Goal: Task Accomplishment & Management: Use online tool/utility

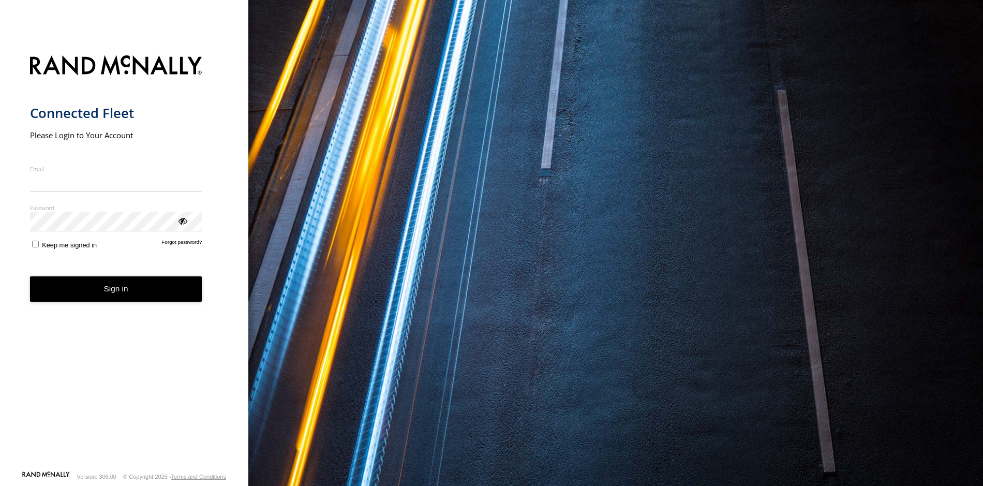
type input "**********"
drag, startPoint x: 118, startPoint y: 284, endPoint x: 115, endPoint y: 294, distance: 10.2
click at [118, 285] on form "**********" at bounding box center [124, 259] width 189 height 421
click at [118, 293] on button "Sign in" at bounding box center [116, 288] width 172 height 25
click at [99, 289] on button "Sign in" at bounding box center [116, 288] width 172 height 25
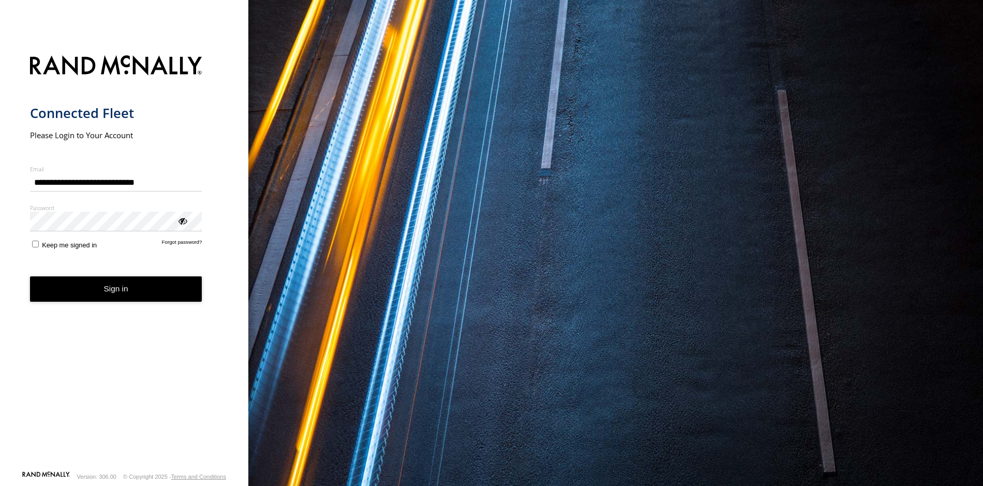
click at [140, 292] on button "Sign in" at bounding box center [116, 288] width 172 height 25
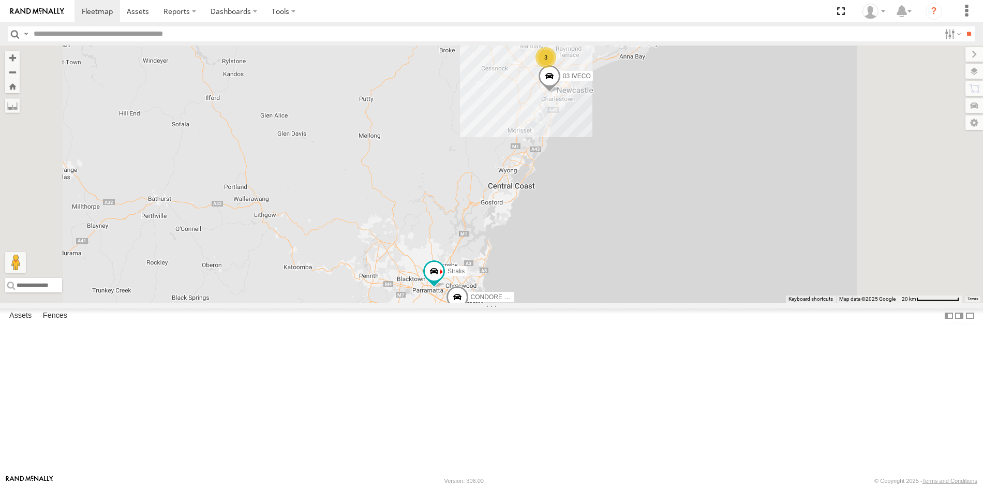
click at [0, 0] on div "All Assets" at bounding box center [0, 0] width 0 height 0
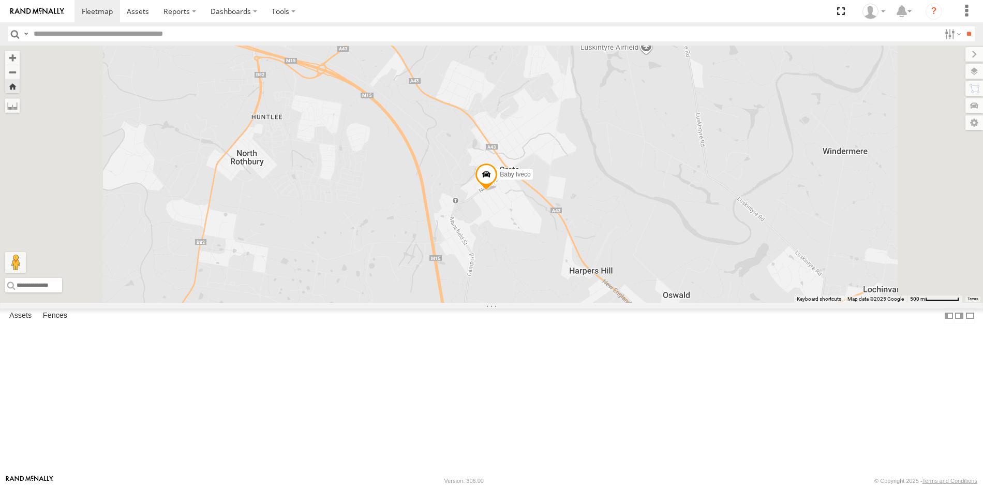
click at [0, 0] on span at bounding box center [0, 0] width 0 height 0
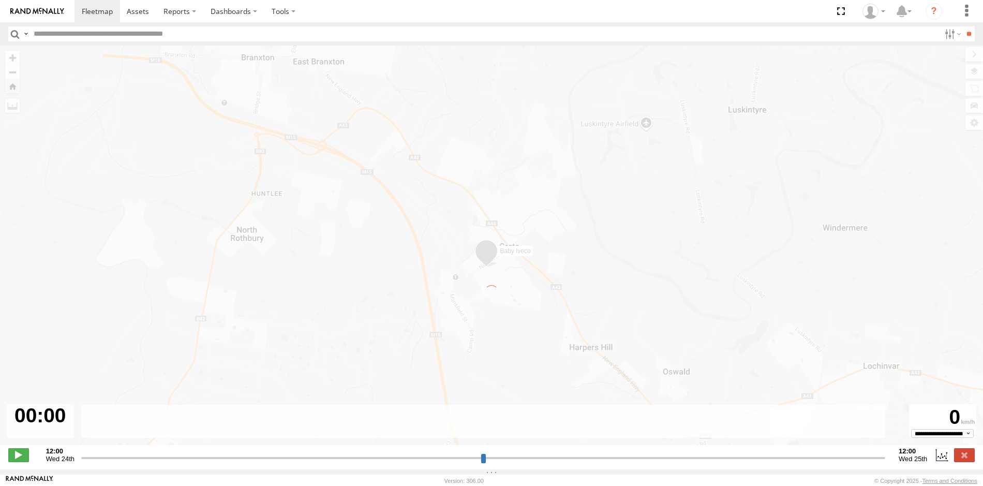
type input "**********"
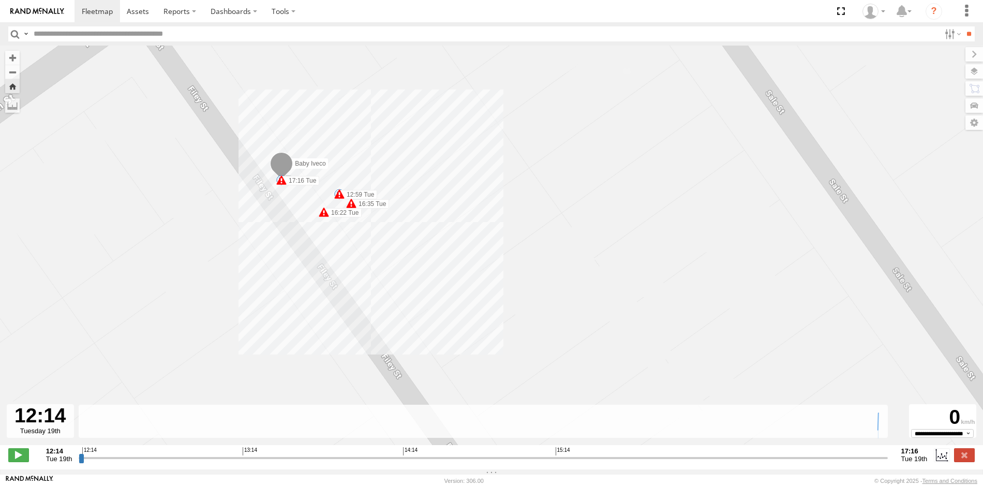
drag, startPoint x: 413, startPoint y: 266, endPoint x: 272, endPoint y: 263, distance: 140.8
click at [272, 263] on div "Baby Iveco 12:23 Tue 12:59 Tue 16:22 Tue 16:35 Tue 17:16 Tue 17:16 Tue" at bounding box center [491, 251] width 983 height 410
click at [321, 213] on span at bounding box center [323, 212] width 10 height 10
click at [237, 269] on div "Baby Iveco 12:23 Tue 12:59 Tue 16:22 Tue 16:35 Tue 17:16 Tue 17:16 Tue External…" at bounding box center [491, 251] width 983 height 410
click at [290, 182] on label "17:16 Tue" at bounding box center [300, 180] width 38 height 9
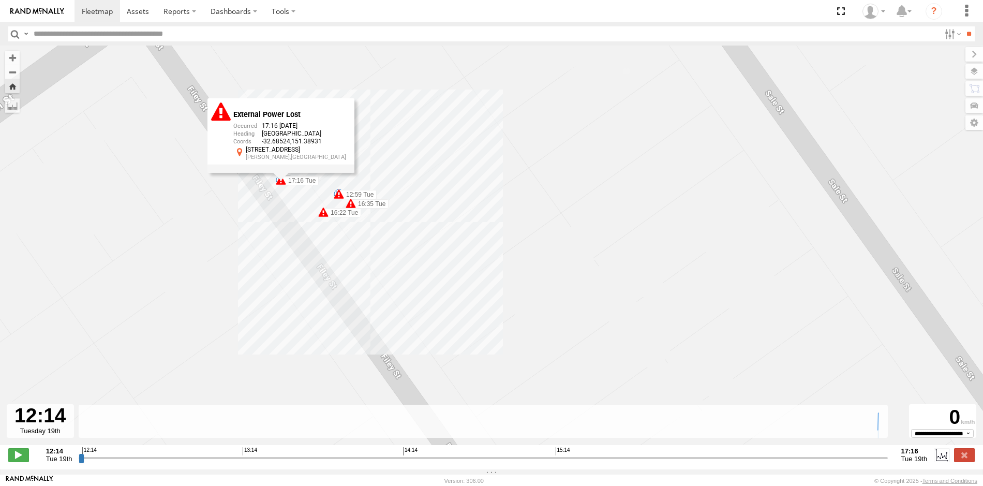
click at [161, 258] on div "Baby Iveco 12:23 Tue 12:59 Tue 16:22 Tue 16:35 Tue 17:16 Tue 17:16 Tue External…" at bounding box center [491, 251] width 983 height 410
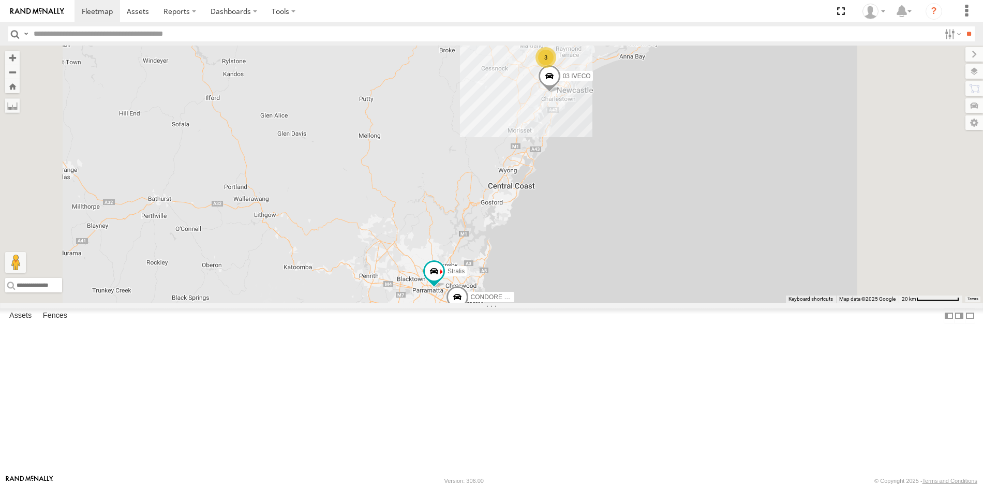
click at [0, 0] on span at bounding box center [0, 0] width 0 height 0
click at [0, 0] on div "All Assets" at bounding box center [0, 0] width 0 height 0
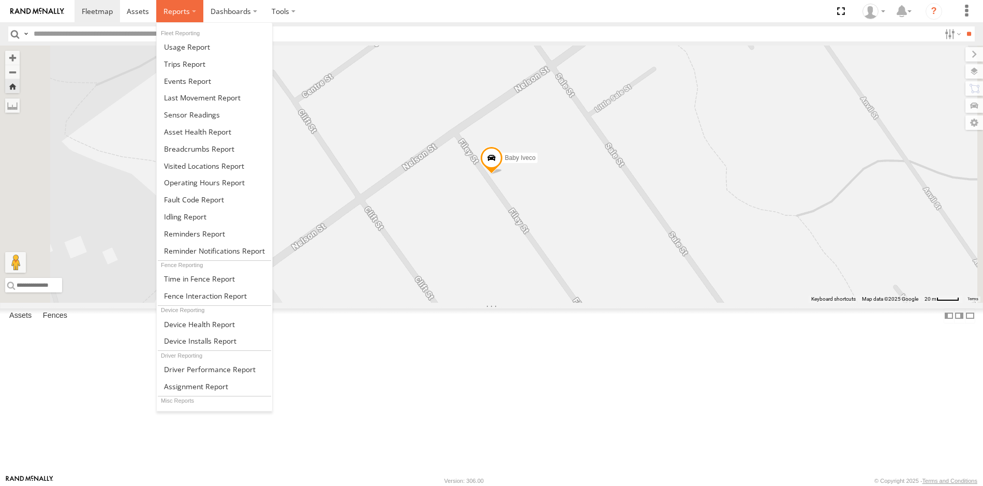
click at [195, 11] on label at bounding box center [179, 11] width 47 height 22
click at [211, 46] on link at bounding box center [214, 46] width 115 height 17
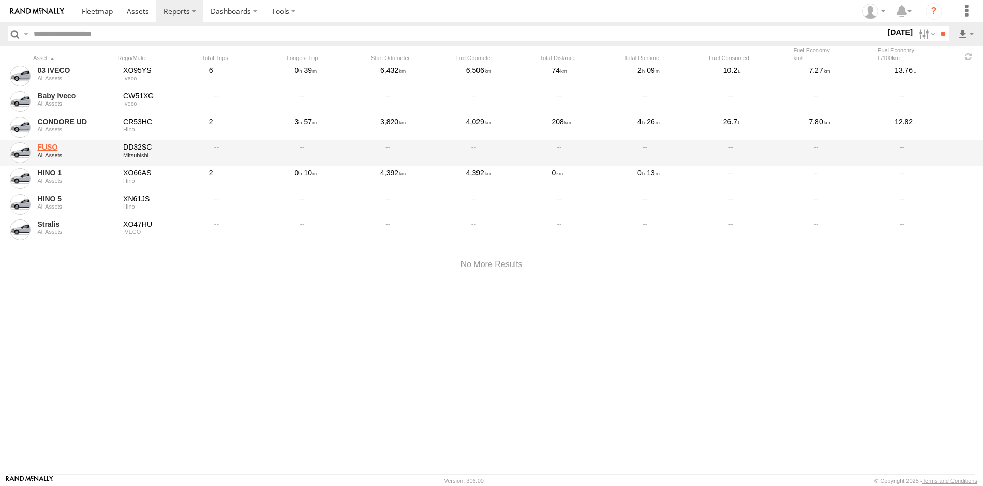
click at [54, 149] on link "FUSO" at bounding box center [76, 146] width 79 height 9
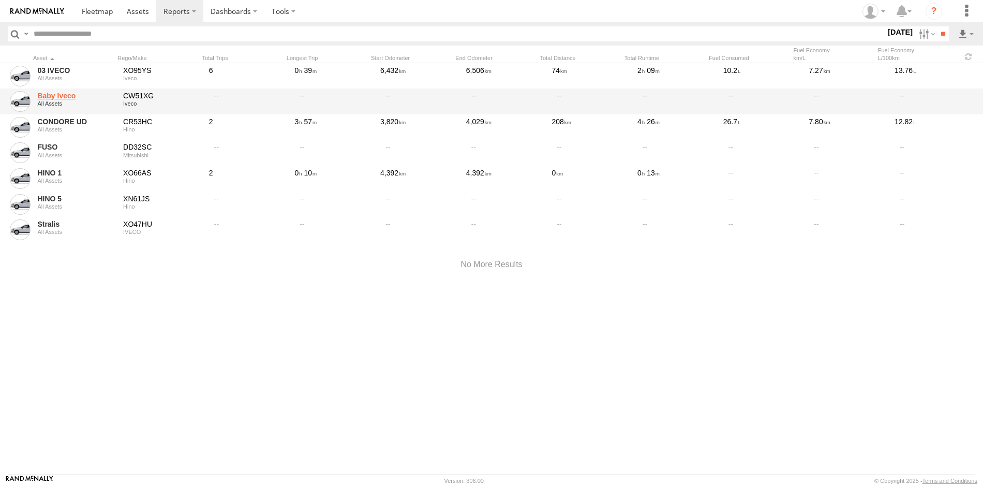
click at [69, 98] on link "Baby Iveco" at bounding box center [76, 95] width 79 height 9
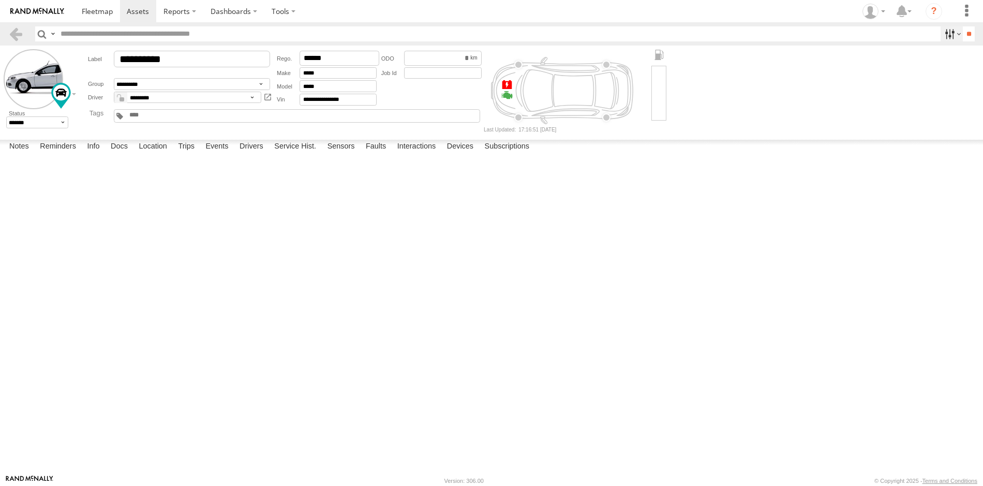
click at [944, 33] on label at bounding box center [952, 33] width 22 height 15
click at [0, 0] on span "Moving" at bounding box center [0, 0] width 0 height 0
click at [971, 37] on input "**" at bounding box center [969, 33] width 12 height 15
